Goal: Task Accomplishment & Management: Manage account settings

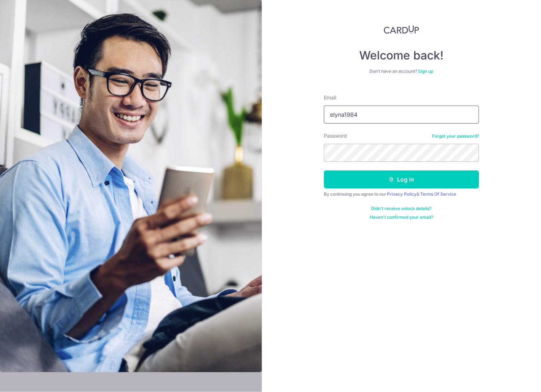
drag, startPoint x: 356, startPoint y: 114, endPoint x: 301, endPoint y: 118, distance: 55.4
click at [301, 118] on div "Welcome back! Don’t have an account? Sign up Email elyna1984 Password Forgot yo…" at bounding box center [401, 196] width 279 height 392
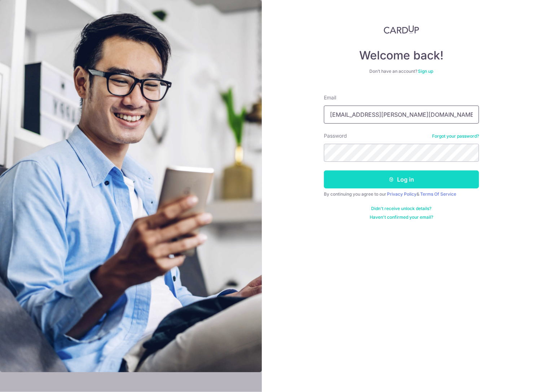
type input "[EMAIL_ADDRESS][PERSON_NAME][DOMAIN_NAME]"
click at [408, 173] on button "Log in" at bounding box center [401, 180] width 155 height 18
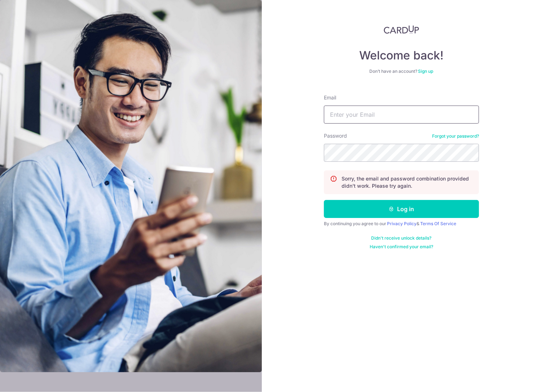
click at [354, 116] on input "Email" at bounding box center [401, 115] width 155 height 18
type input "[EMAIL_ADDRESS][PERSON_NAME][DOMAIN_NAME]"
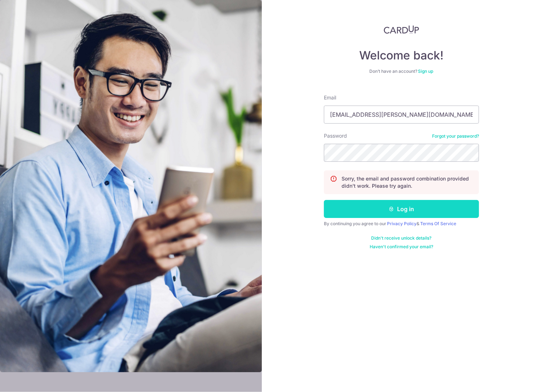
click at [377, 207] on button "Log in" at bounding box center [401, 209] width 155 height 18
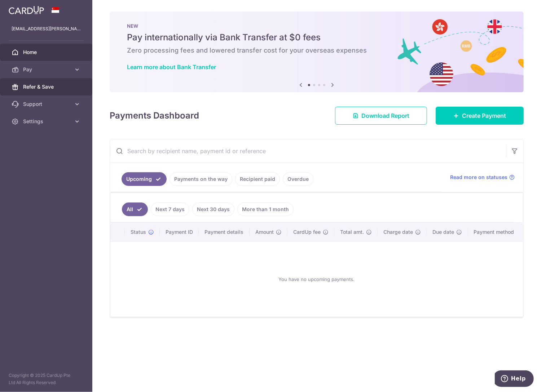
click at [54, 84] on span "Refer & Save" at bounding box center [47, 86] width 48 height 7
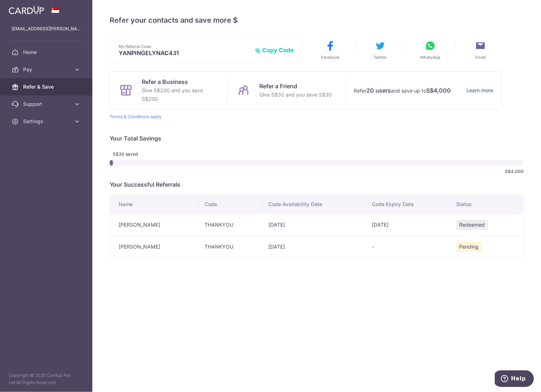
click at [487, 91] on link "Learn more" at bounding box center [479, 90] width 27 height 9
click at [38, 122] on span "Settings" at bounding box center [47, 121] width 48 height 7
click at [38, 155] on span "Logout" at bounding box center [47, 156] width 48 height 7
